Goal: Task Accomplishment & Management: Complete application form

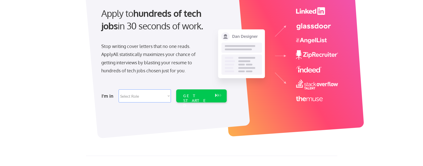
scroll to position [53, 0]
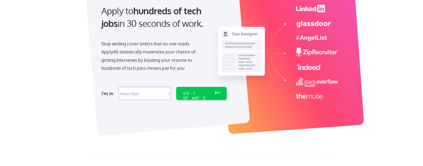
click at [169, 94] on select "Select Role Software Engineering Product Management Customer Success Sales UI/U…" at bounding box center [145, 93] width 52 height 13
select select ""sales0""
click at [199, 94] on div "GET STARTED" at bounding box center [196, 98] width 27 height 15
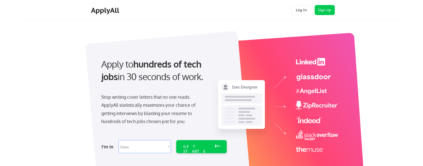
select select ""sales0""
